Goal: Complete application form

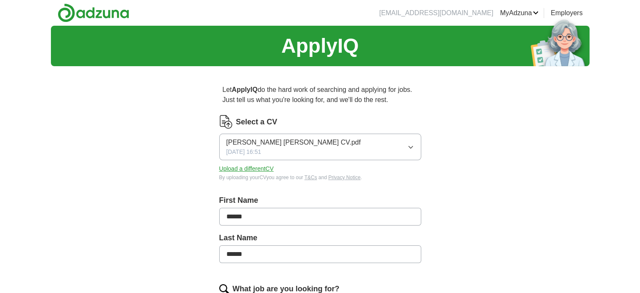
click at [268, 168] on button "Upload a different CV" at bounding box center [246, 168] width 55 height 9
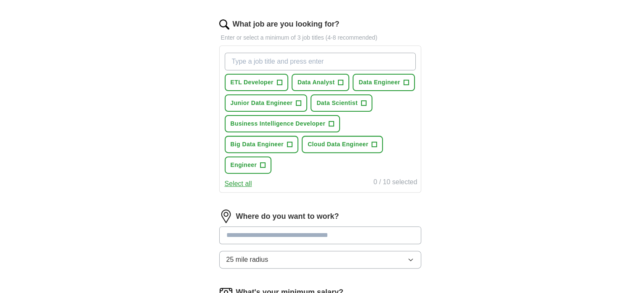
scroll to position [265, 0]
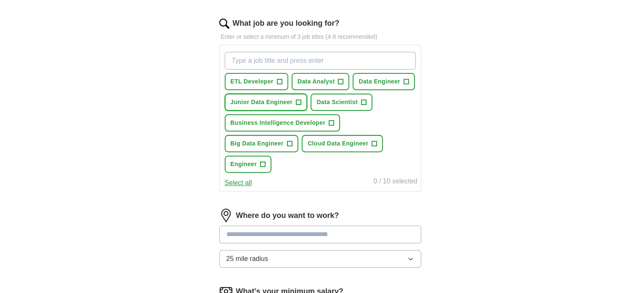
click at [302, 101] on button "Junior Data Engineer +" at bounding box center [266, 101] width 83 height 17
click at [408, 79] on span "+" at bounding box center [406, 81] width 5 height 7
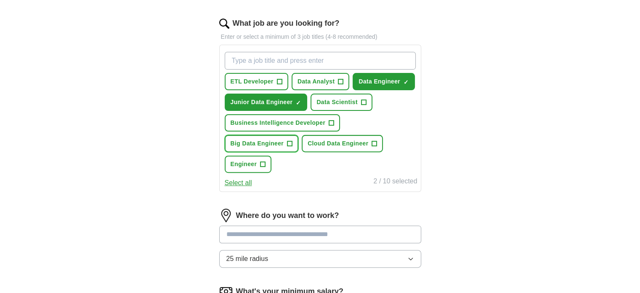
click at [288, 141] on span "+" at bounding box center [290, 143] width 5 height 7
click at [281, 84] on button "ETL Developer +" at bounding box center [257, 81] width 64 height 17
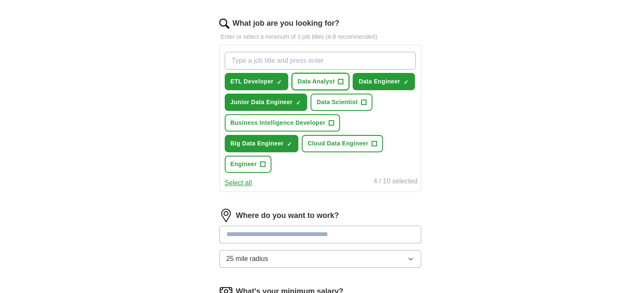
click at [342, 79] on span "+" at bounding box center [341, 81] width 5 height 7
click at [375, 140] on span "+" at bounding box center [374, 143] width 5 height 7
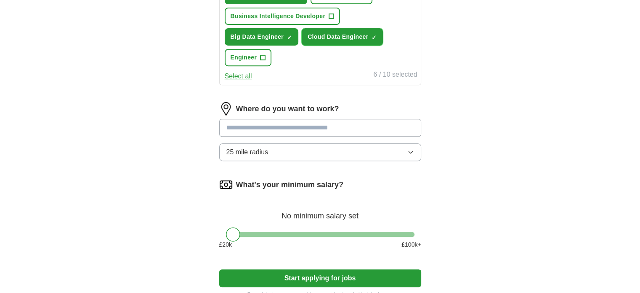
scroll to position [372, 0]
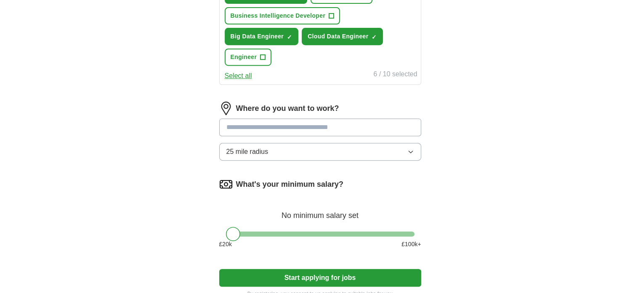
click at [357, 120] on input at bounding box center [320, 127] width 202 height 18
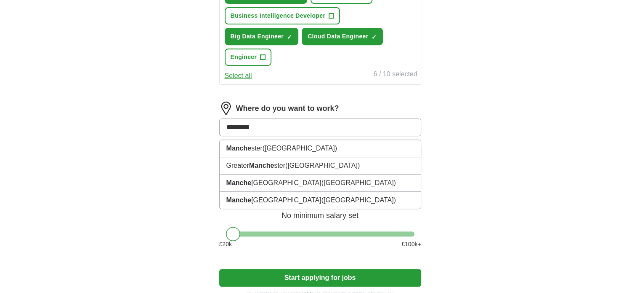
type input "**********"
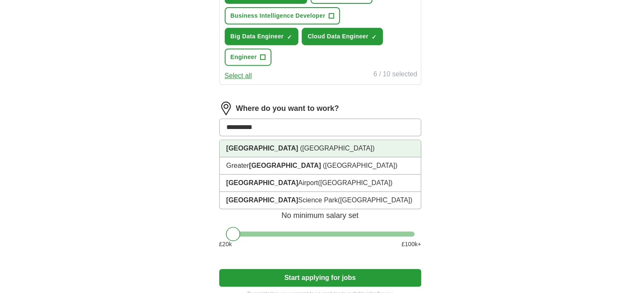
click at [339, 143] on li "[GEOGRAPHIC_DATA] ([GEOGRAPHIC_DATA])" at bounding box center [320, 148] width 201 height 17
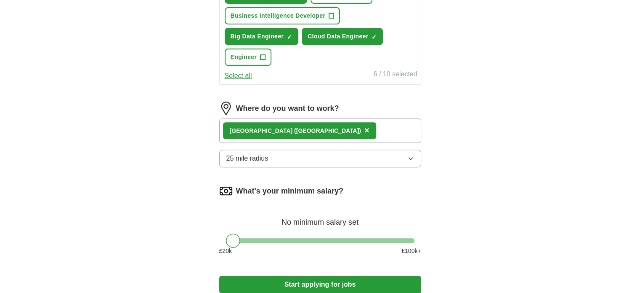
click at [340, 152] on button "25 mile radius" at bounding box center [320, 158] width 202 height 18
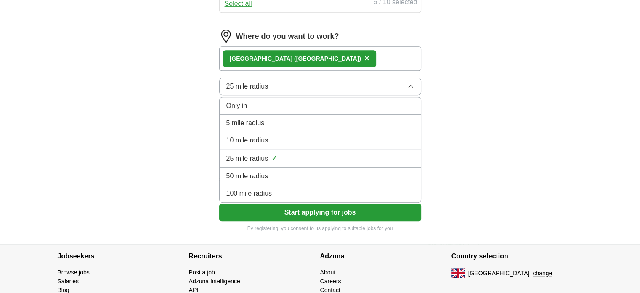
scroll to position [445, 0]
click at [306, 189] on div "100 mile radius" at bounding box center [321, 193] width 188 height 10
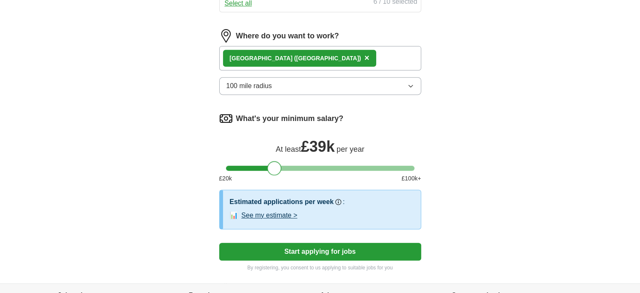
drag, startPoint x: 232, startPoint y: 165, endPoint x: 275, endPoint y: 168, distance: 42.6
click at [275, 168] on div at bounding box center [274, 168] width 14 height 14
drag, startPoint x: 275, startPoint y: 163, endPoint x: 254, endPoint y: 167, distance: 20.6
click at [254, 167] on div at bounding box center [255, 168] width 14 height 14
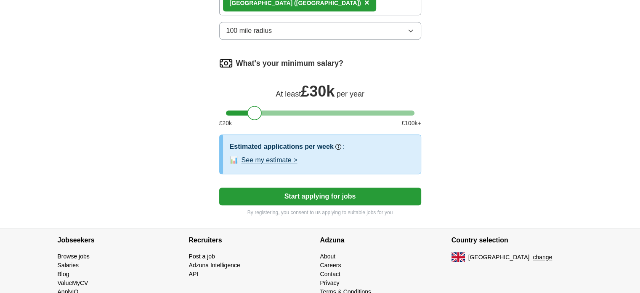
scroll to position [512, 0]
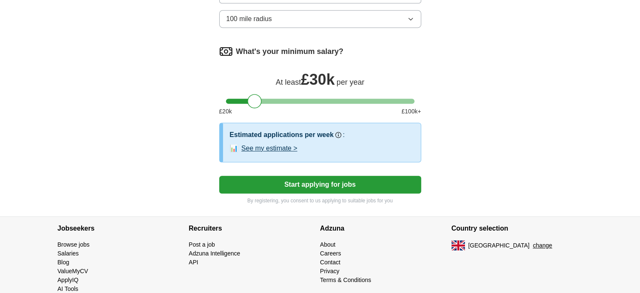
click at [256, 144] on button "See my estimate >" at bounding box center [270, 148] width 56 height 10
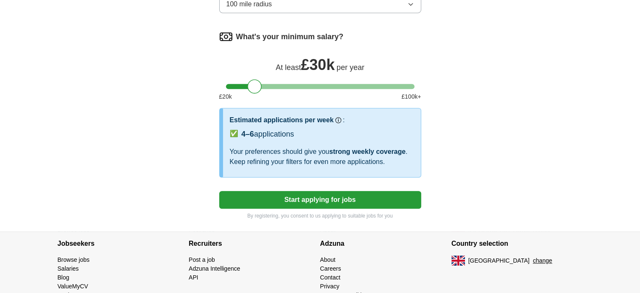
scroll to position [527, 0]
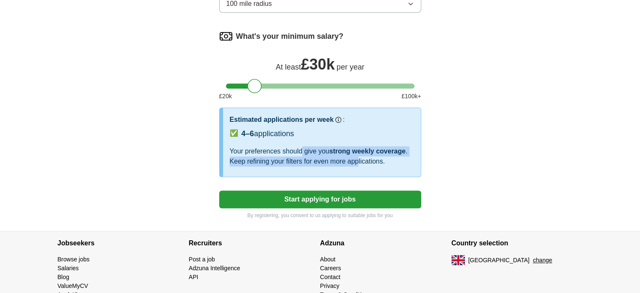
drag, startPoint x: 303, startPoint y: 147, endPoint x: 357, endPoint y: 163, distance: 56.2
click at [357, 163] on div "Your preferences should give you strong weekly coverage . Keep refining your fi…" at bounding box center [322, 156] width 184 height 20
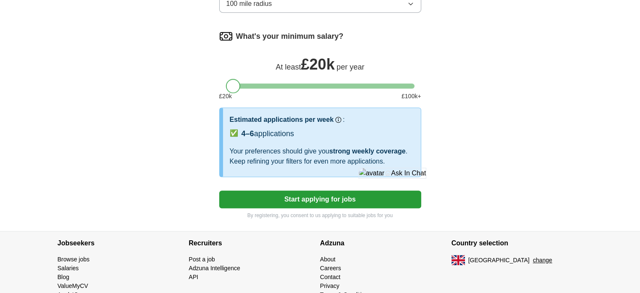
drag, startPoint x: 253, startPoint y: 85, endPoint x: 221, endPoint y: 84, distance: 32.4
click at [221, 84] on div at bounding box center [320, 85] width 202 height 5
drag, startPoint x: 231, startPoint y: 83, endPoint x: 280, endPoint y: 85, distance: 49.3
click at [280, 85] on div at bounding box center [283, 86] width 14 height 14
drag, startPoint x: 280, startPoint y: 85, endPoint x: 274, endPoint y: 88, distance: 6.7
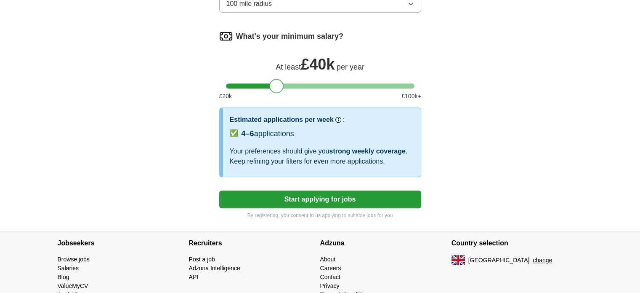
click at [274, 88] on div at bounding box center [276, 86] width 14 height 14
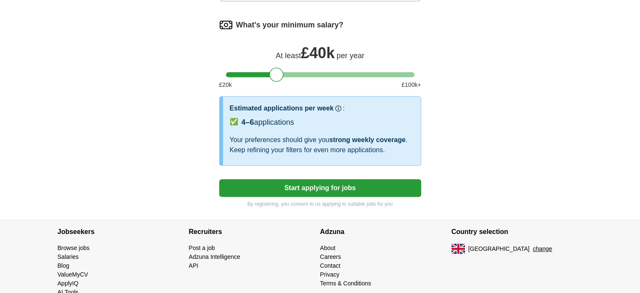
scroll to position [539, 0]
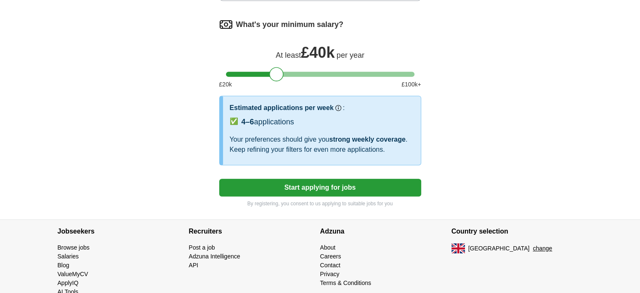
click at [302, 183] on button "Start applying for jobs" at bounding box center [320, 188] width 202 height 18
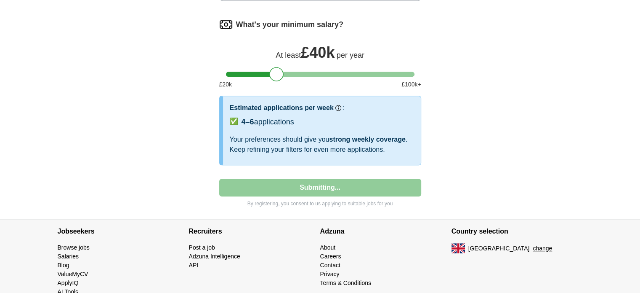
select select "**"
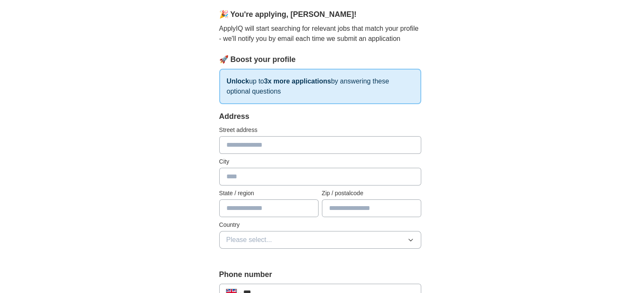
scroll to position [73, 0]
click at [303, 148] on input "text" at bounding box center [320, 144] width 202 height 18
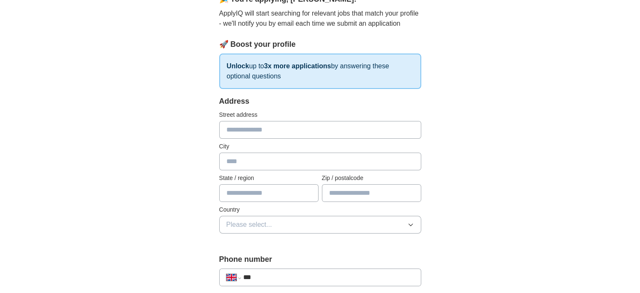
scroll to position [88, 0]
click at [305, 133] on input "text" at bounding box center [320, 129] width 202 height 18
type input "**********"
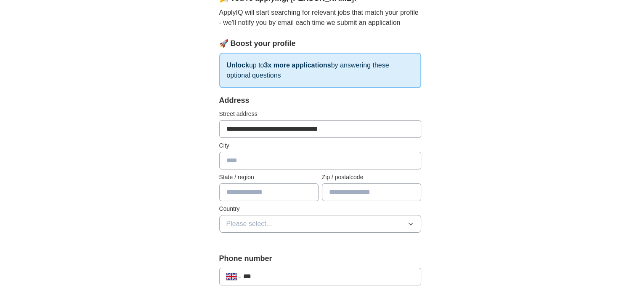
type input "**********"
type input "********"
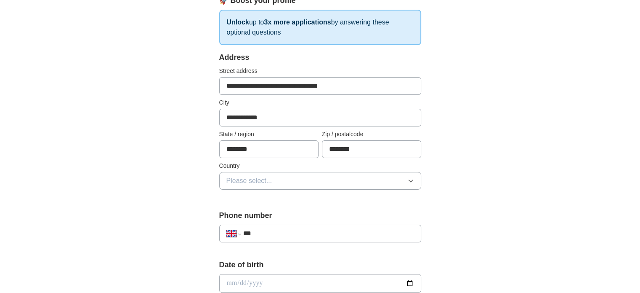
scroll to position [132, 0]
click at [345, 176] on button "Please select..." at bounding box center [320, 180] width 202 height 18
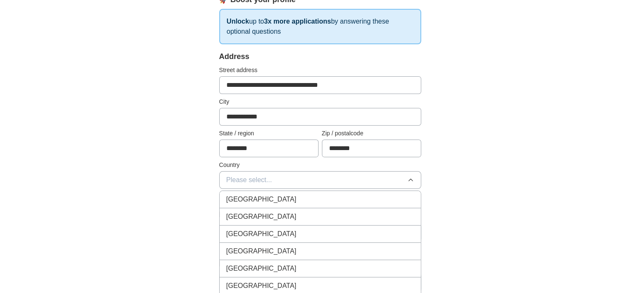
click at [323, 195] on div "[GEOGRAPHIC_DATA]" at bounding box center [321, 199] width 188 height 10
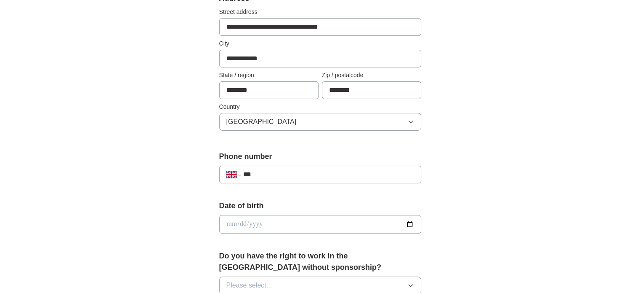
scroll to position [200, 0]
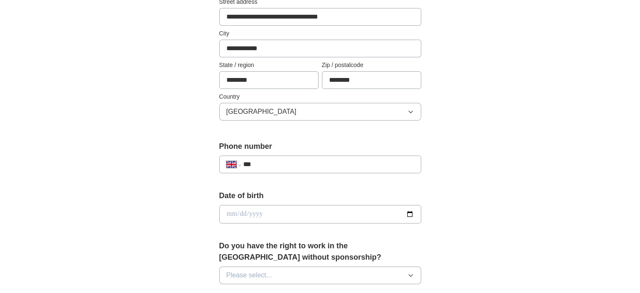
click at [323, 163] on input "***" at bounding box center [328, 164] width 171 height 10
click at [278, 182] on form "**********" at bounding box center [320, 278] width 202 height 590
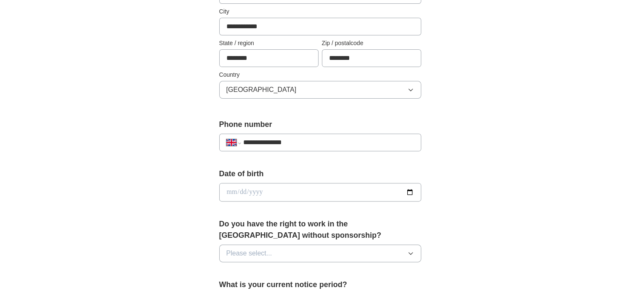
scroll to position [235, 0]
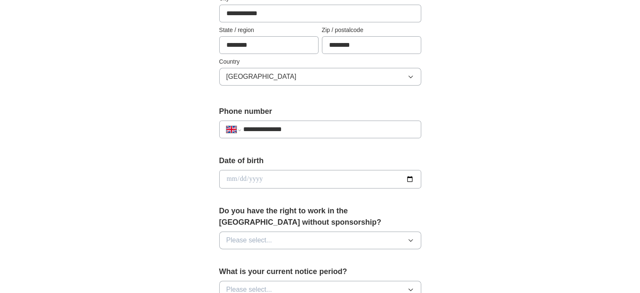
click at [288, 177] on input "date" at bounding box center [320, 179] width 202 height 19
click at [273, 128] on input "**********" at bounding box center [328, 129] width 171 height 10
type input "**********"
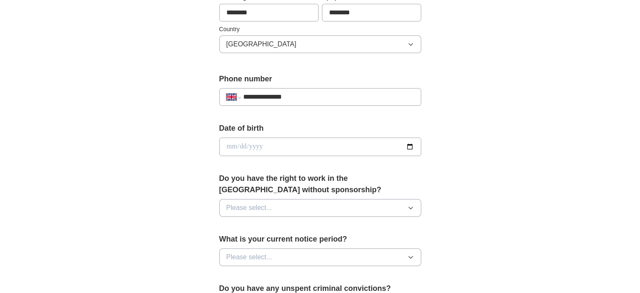
scroll to position [269, 0]
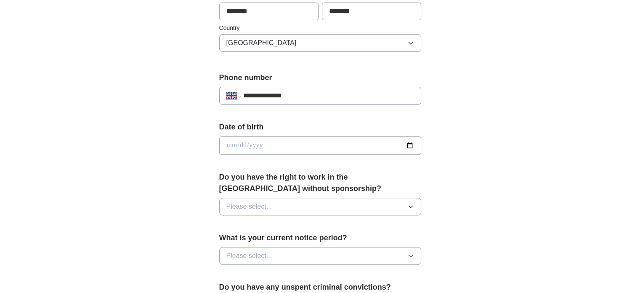
click at [356, 141] on input "date" at bounding box center [320, 145] width 202 height 19
type input "**********"
click at [349, 168] on form "**********" at bounding box center [320, 209] width 202 height 590
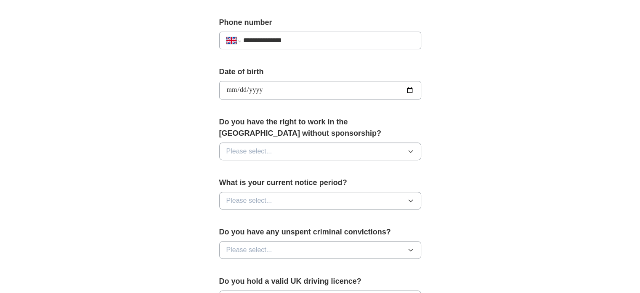
scroll to position [326, 0]
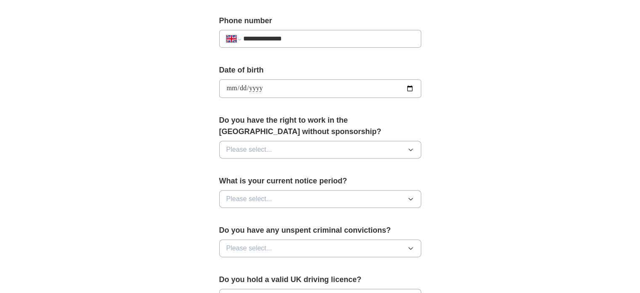
click at [359, 152] on button "Please select..." at bounding box center [320, 150] width 202 height 18
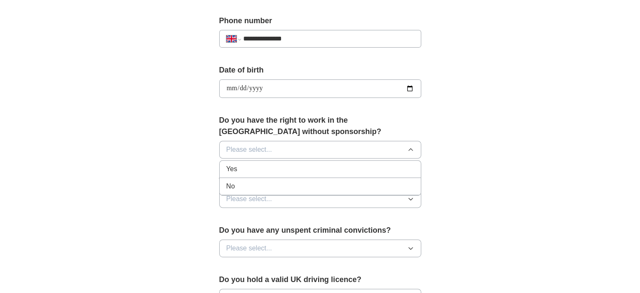
click at [342, 168] on div "Yes" at bounding box center [321, 169] width 188 height 10
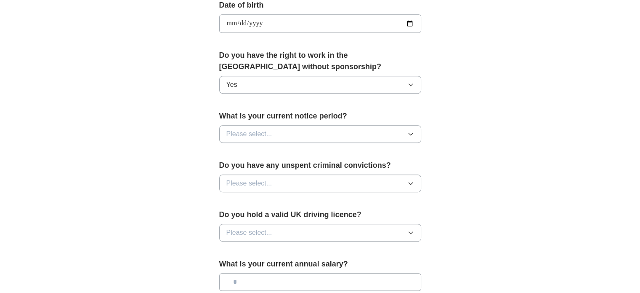
scroll to position [392, 0]
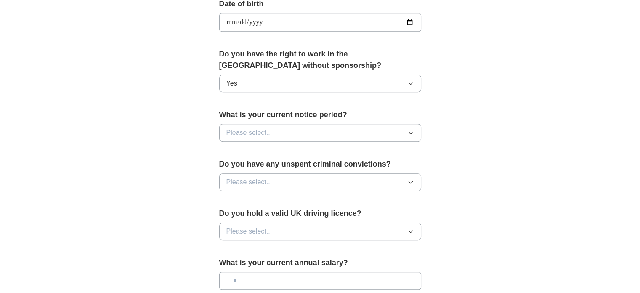
click at [353, 131] on button "Please select..." at bounding box center [320, 133] width 202 height 18
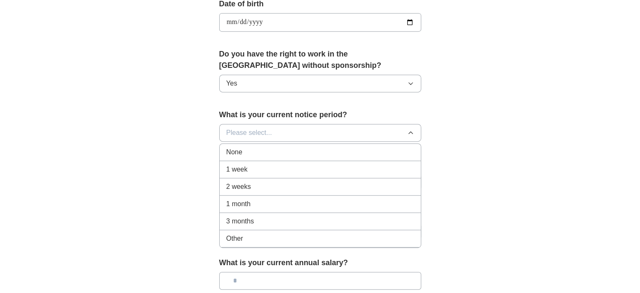
click at [339, 152] on div "None" at bounding box center [321, 152] width 188 height 10
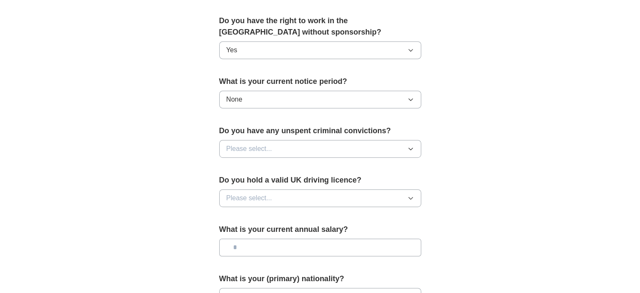
scroll to position [428, 0]
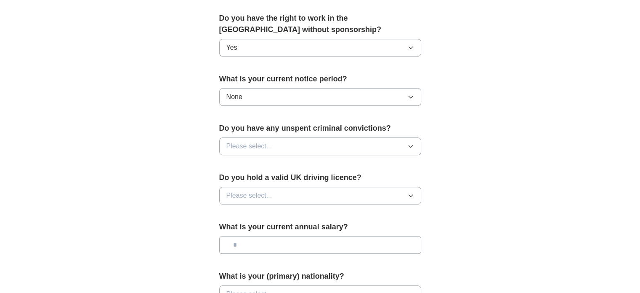
click at [346, 140] on button "Please select..." at bounding box center [320, 146] width 202 height 18
click at [308, 179] on div "No" at bounding box center [321, 183] width 188 height 10
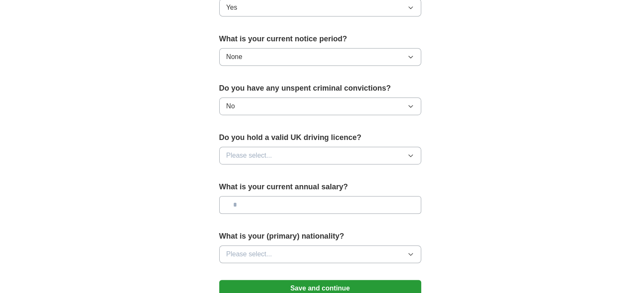
scroll to position [468, 0]
click at [324, 155] on button "Please select..." at bounding box center [320, 155] width 202 height 18
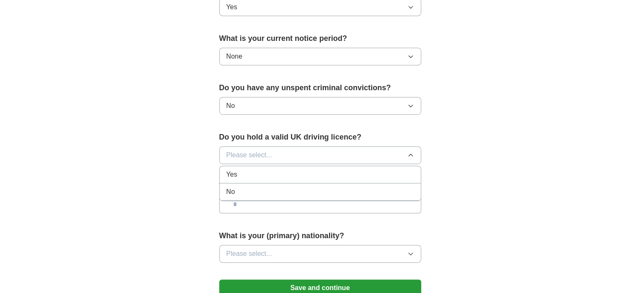
click at [307, 188] on div "No" at bounding box center [321, 192] width 188 height 10
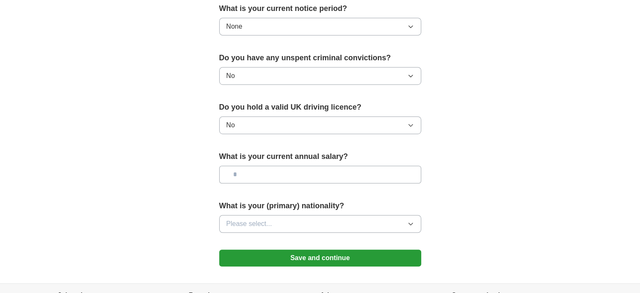
scroll to position [499, 0]
click at [325, 170] on input "text" at bounding box center [320, 174] width 202 height 18
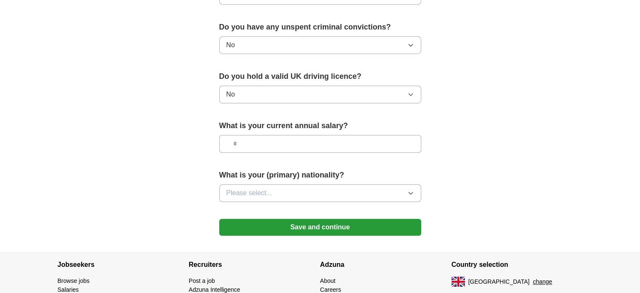
scroll to position [529, 0]
click at [329, 193] on button "Please select..." at bounding box center [320, 193] width 202 height 18
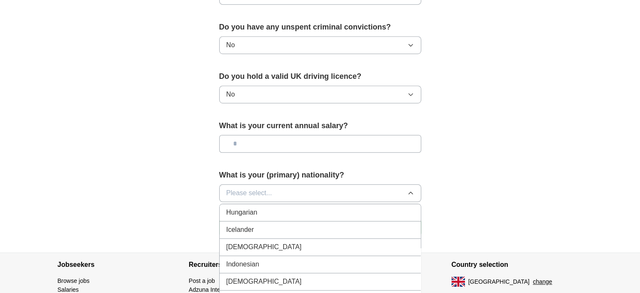
scroll to position [1346, 0]
click at [276, 243] on li "[DEMOGRAPHIC_DATA]" at bounding box center [320, 247] width 201 height 17
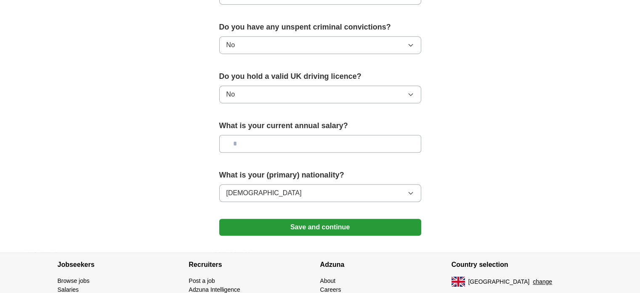
click at [306, 228] on button "Save and continue" at bounding box center [320, 227] width 202 height 17
